Goal: Task Accomplishment & Management: Complete application form

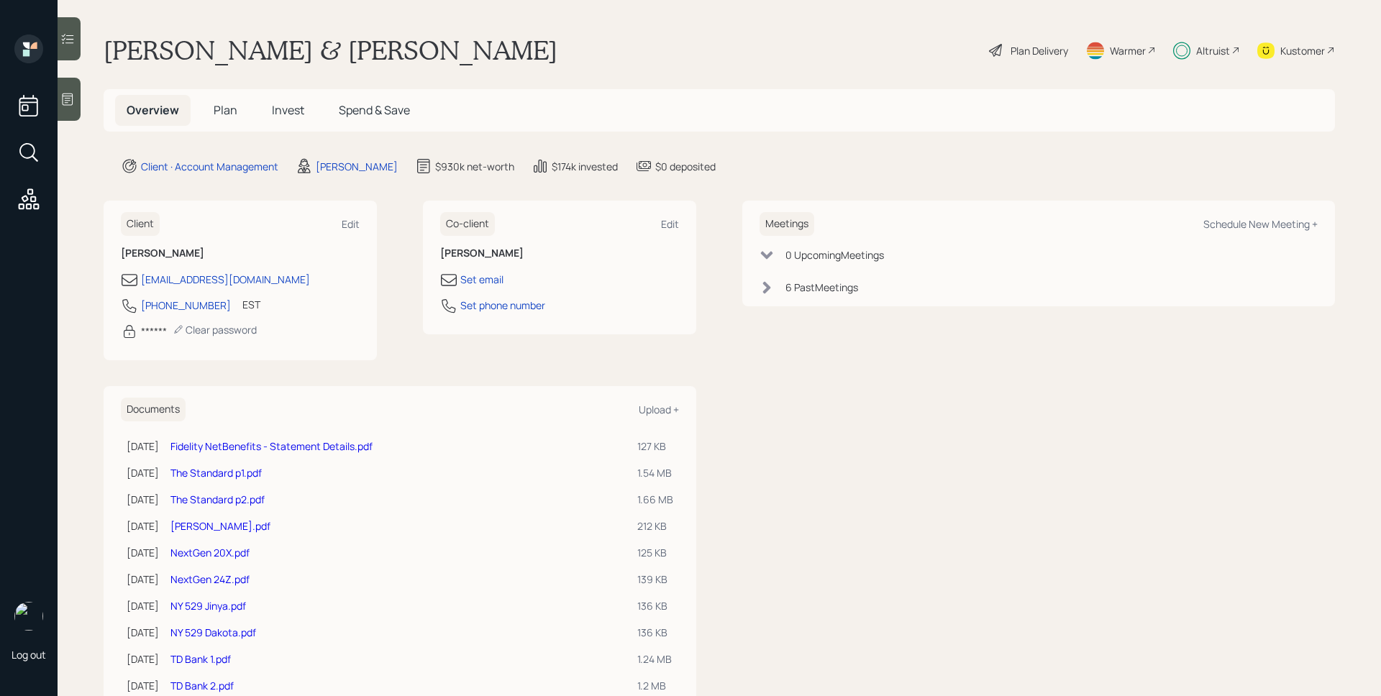
click at [237, 111] on h5 "Plan" at bounding box center [225, 110] width 47 height 31
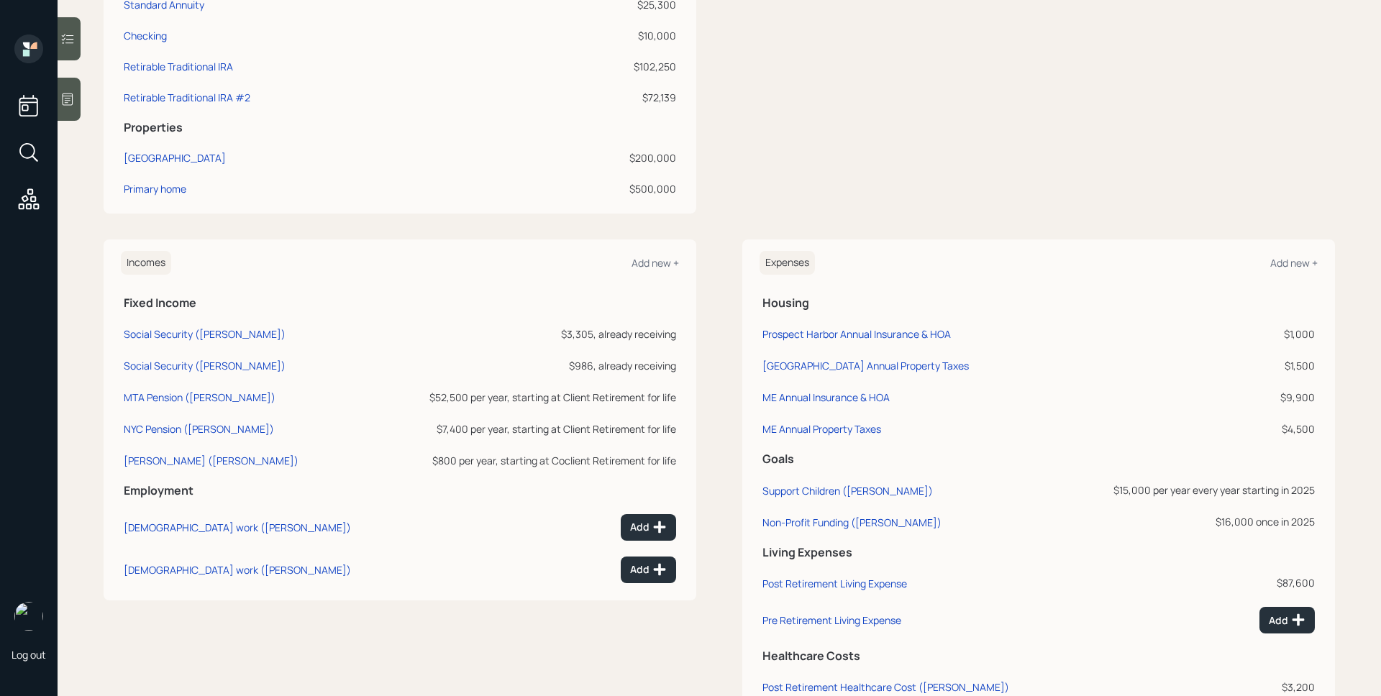
scroll to position [582, 0]
